Goal: Task Accomplishment & Management: Manage account settings

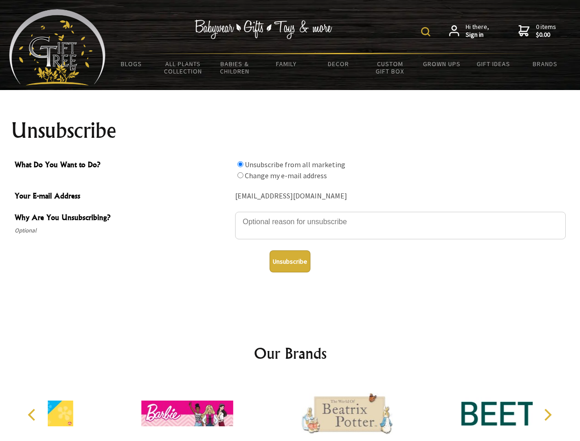
click at [427, 32] on img at bounding box center [425, 31] width 9 height 9
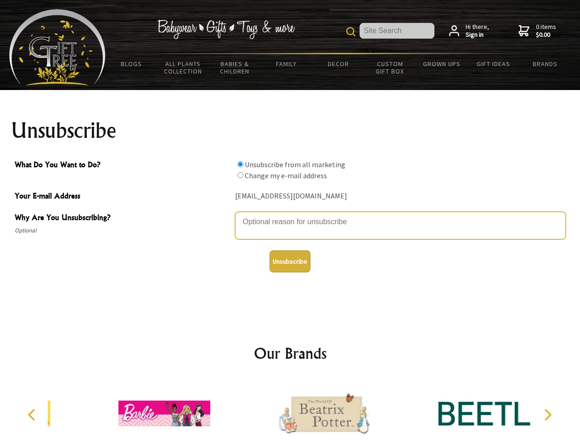
click at [290, 215] on textarea "Why Are You Unsubscribing?" at bounding box center [400, 226] width 331 height 28
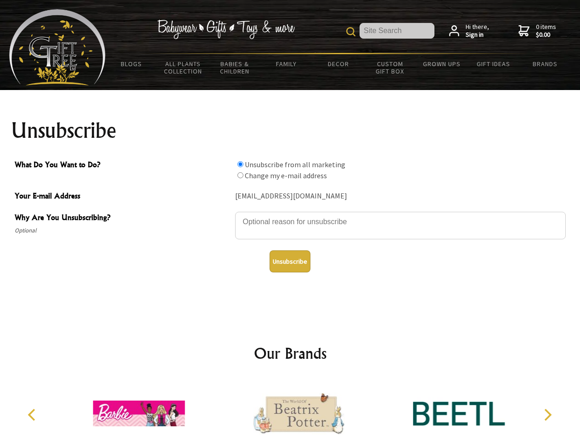
click at [240, 164] on input "What Do You Want to Do?" at bounding box center [240, 164] width 6 height 6
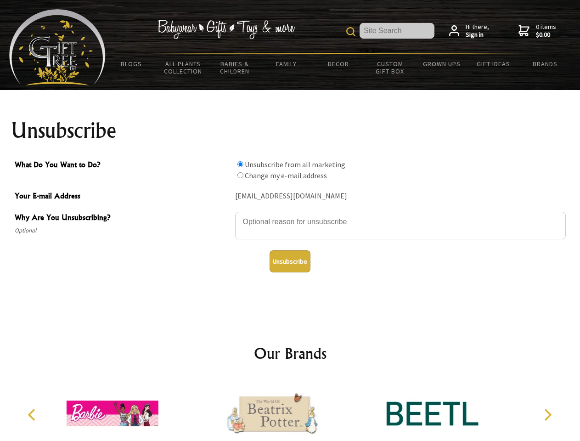
click at [240, 175] on input "What Do You Want to Do?" at bounding box center [240, 175] width 6 height 6
radio input "true"
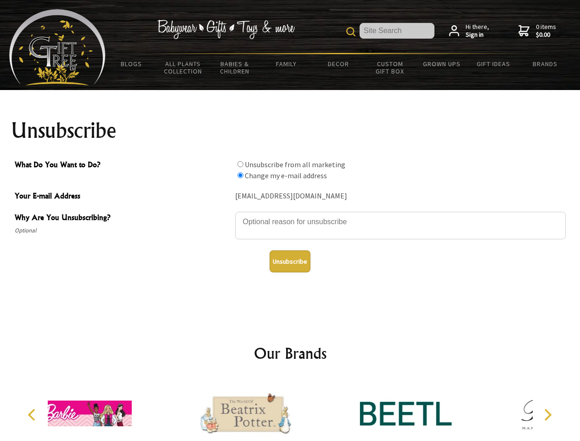
click at [290, 261] on button "Unsubscribe" at bounding box center [289, 261] width 41 height 22
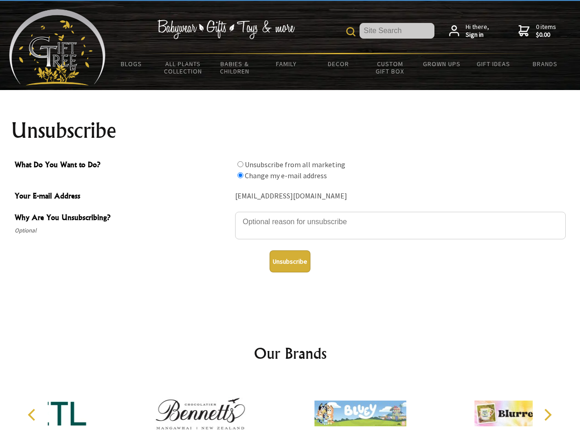
click at [314, 410] on img at bounding box center [360, 413] width 92 height 69
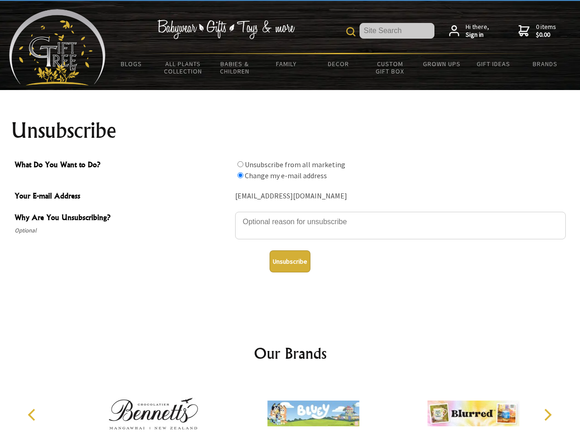
click at [33, 415] on icon "Previous" at bounding box center [33, 415] width 12 height 12
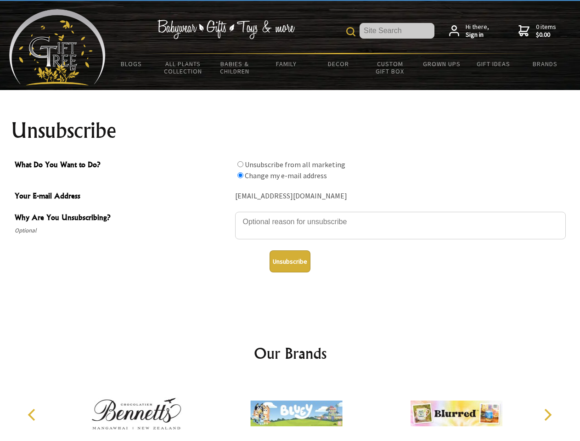
click at [547, 415] on icon "Next" at bounding box center [547, 415] width 12 height 12
